Goal: Transaction & Acquisition: Purchase product/service

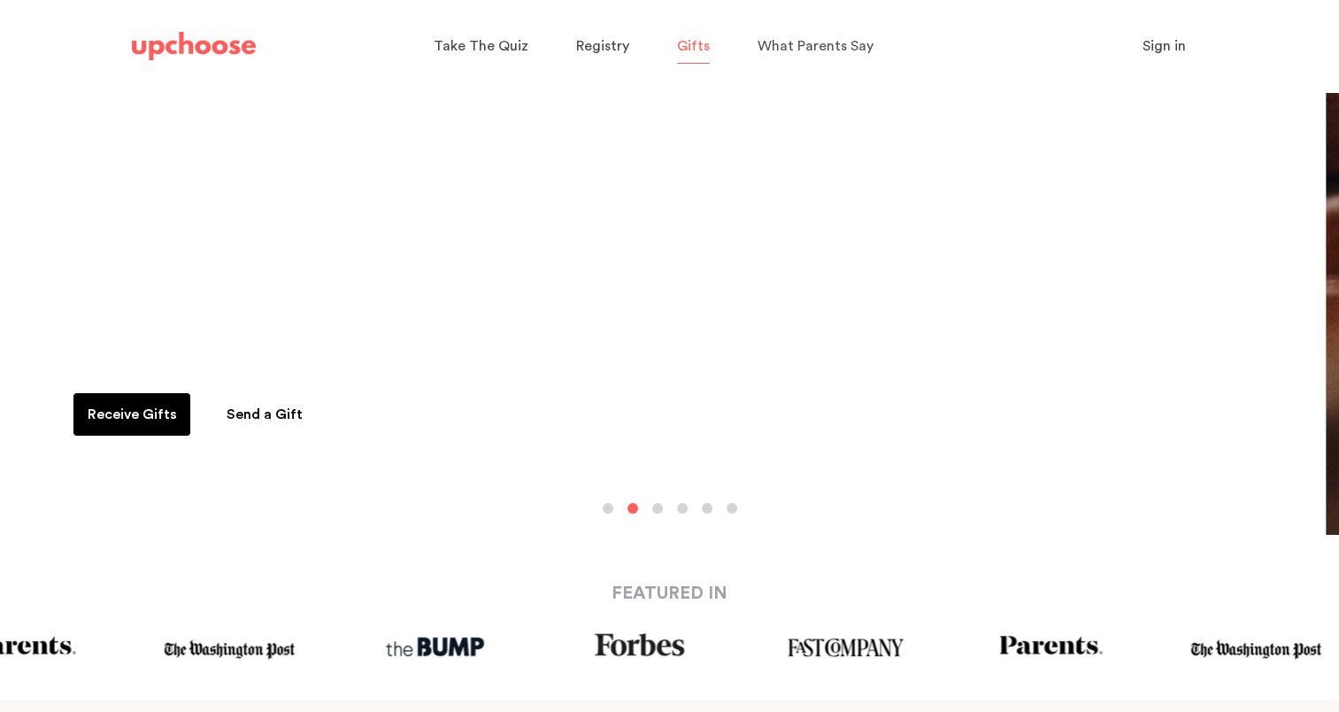
click at [691, 49] on span "Gifts" at bounding box center [693, 46] width 33 height 14
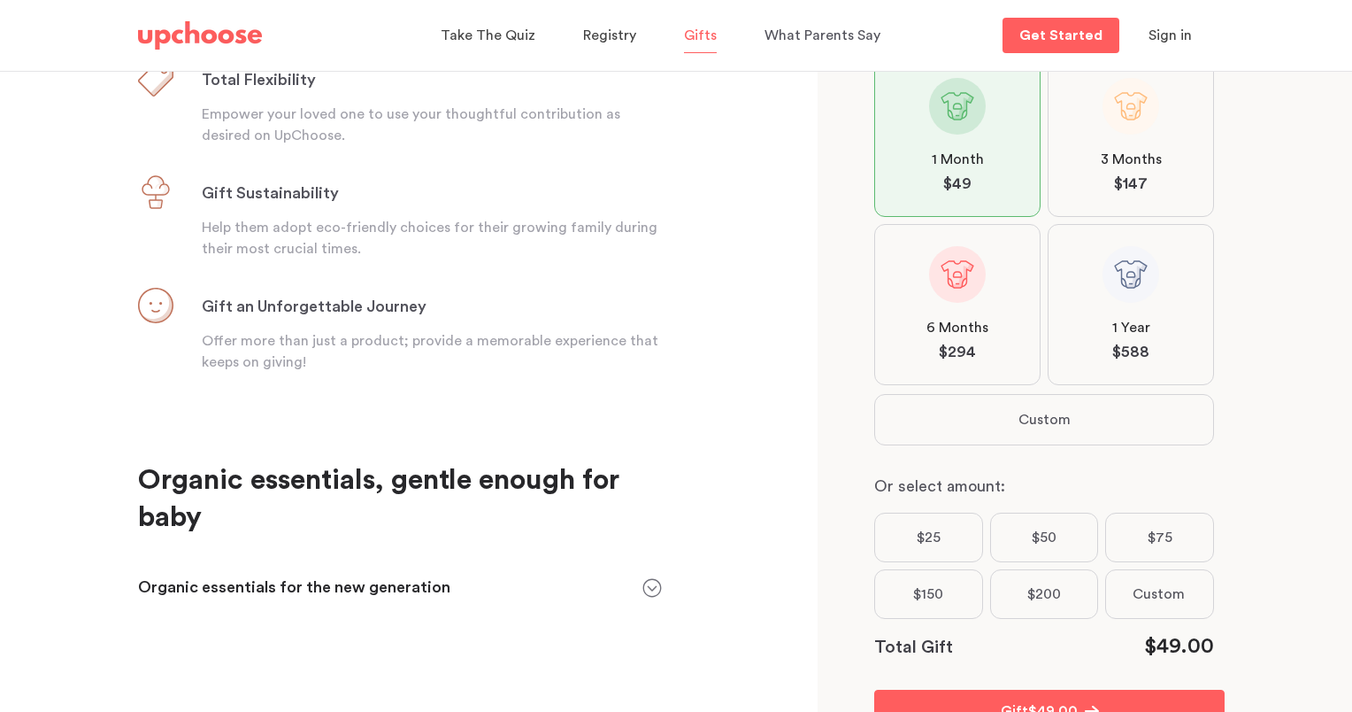
scroll to position [30, 0]
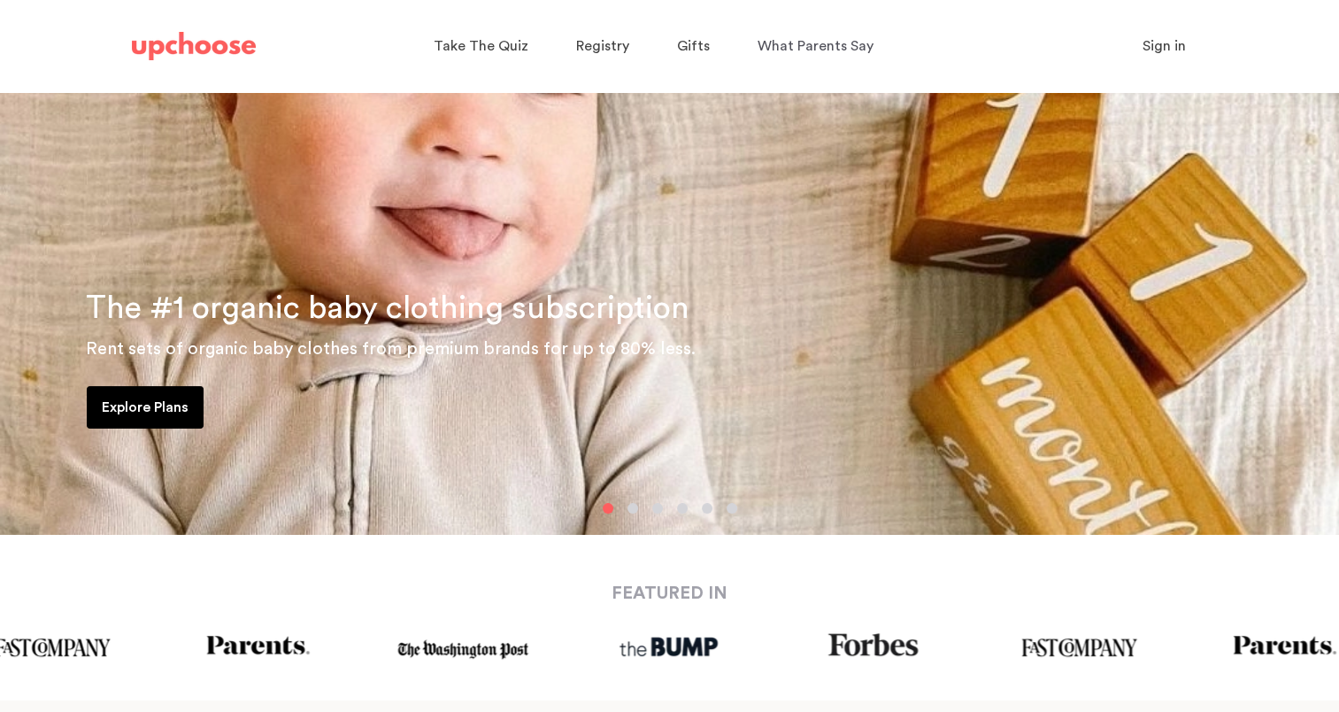
scroll to position [177, 0]
